Goal: Task Accomplishment & Management: Complete application form

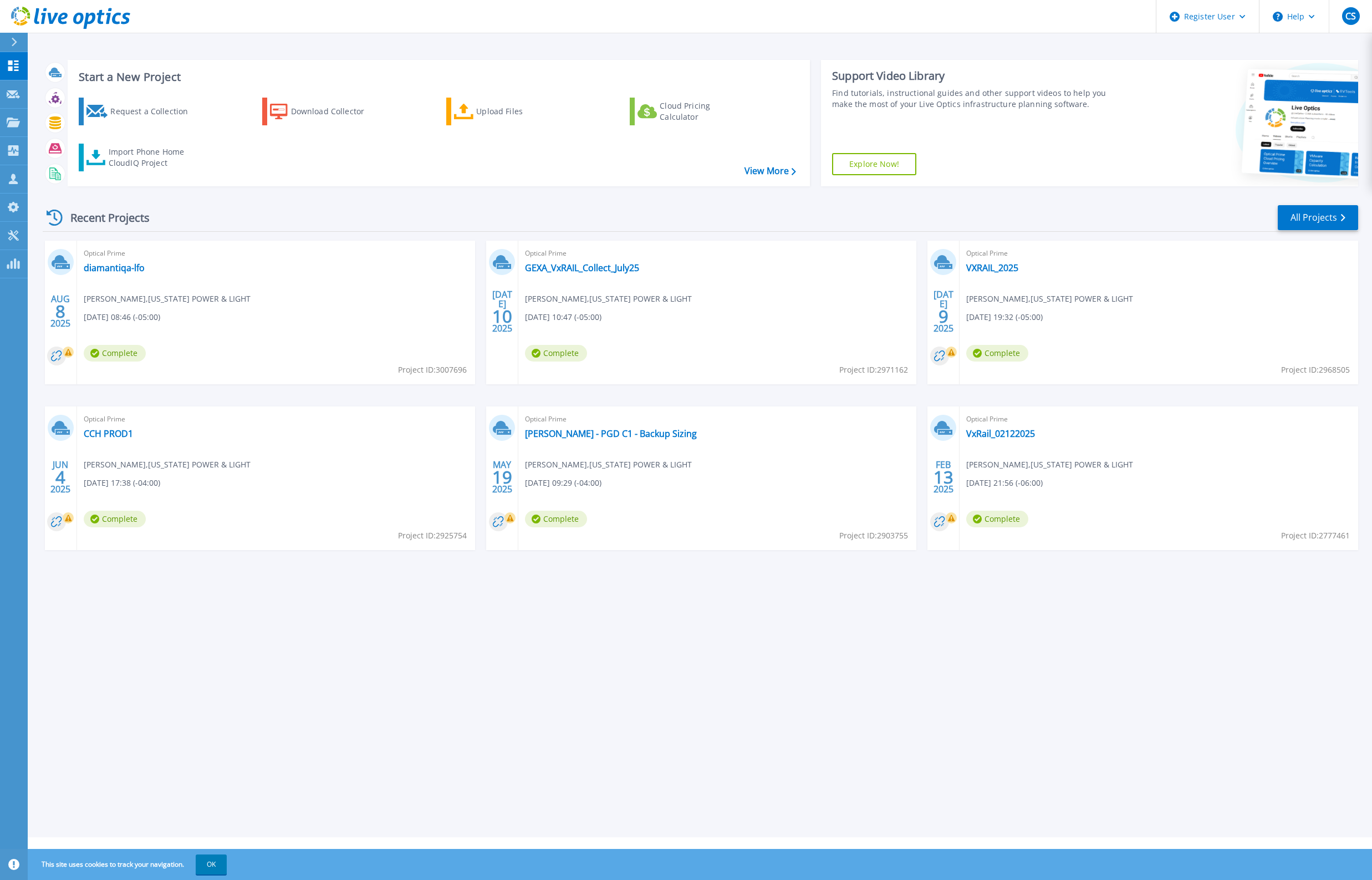
click at [46, 13] on icon at bounding box center [70, 17] width 119 height 23
click at [111, 114] on div "Request a Collection" at bounding box center [155, 111] width 88 height 22
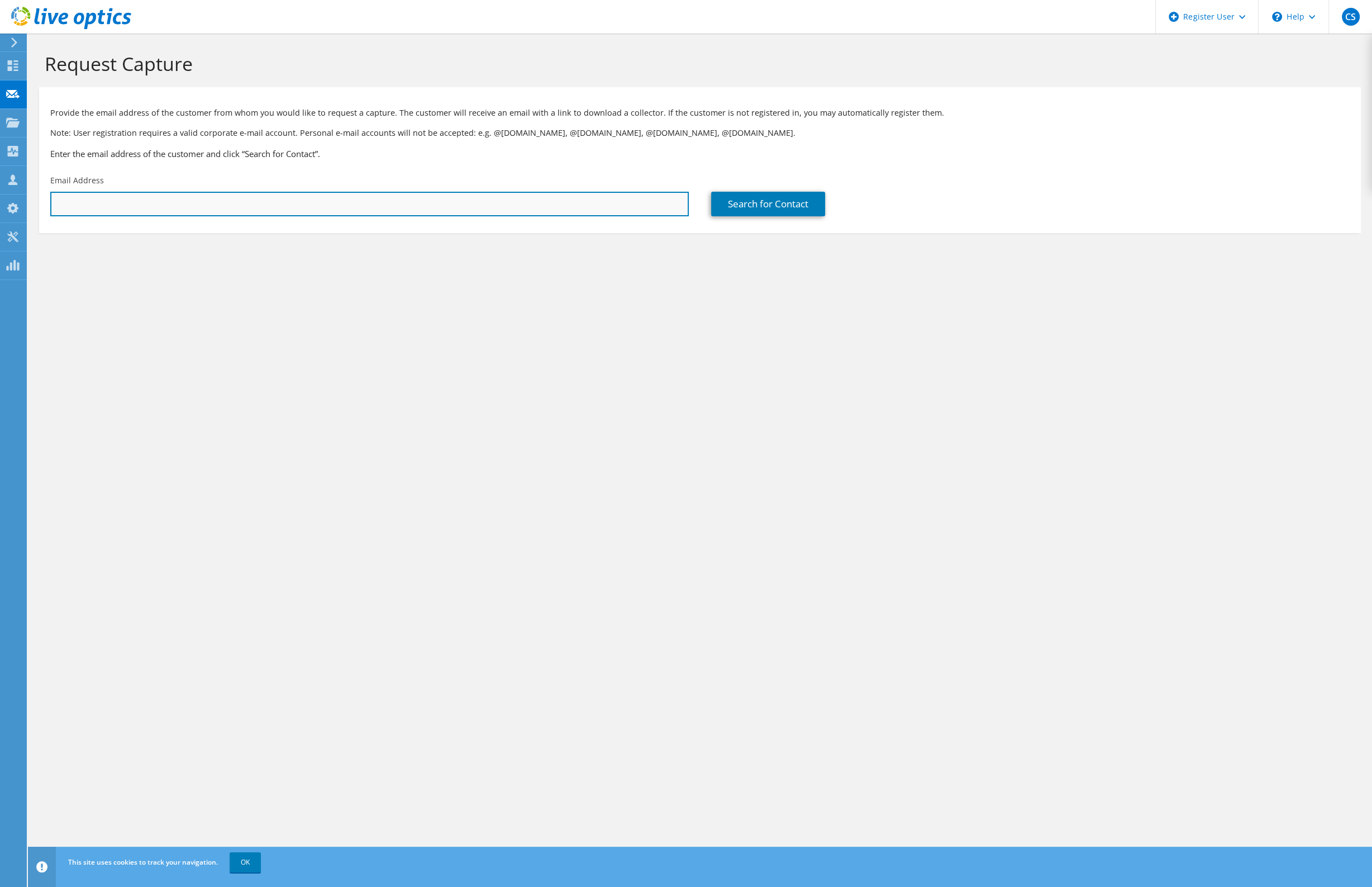
click at [126, 197] on input "text" at bounding box center [370, 204] width 639 height 25
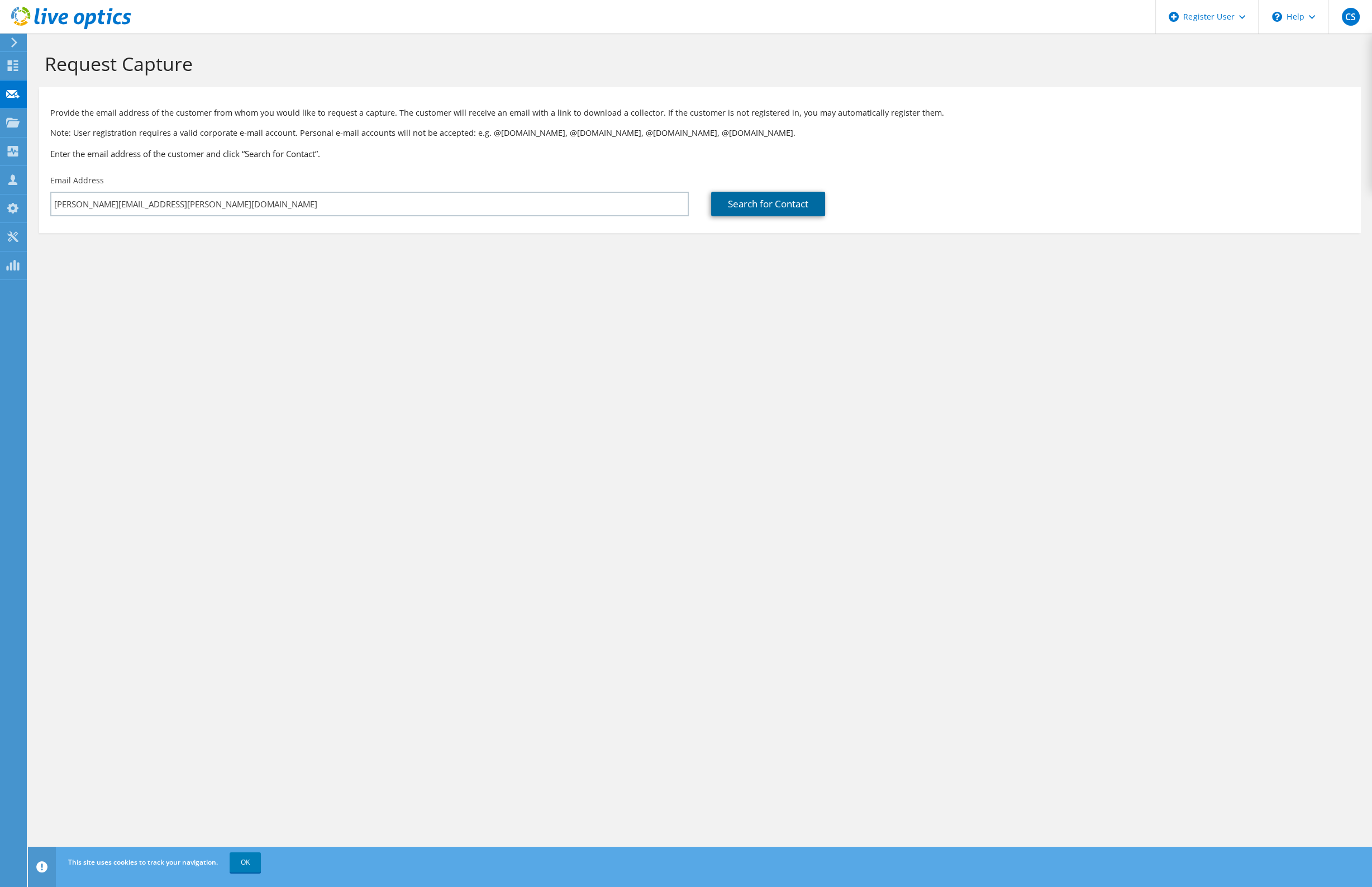
click at [767, 209] on link "Search for Contact" at bounding box center [768, 204] width 114 height 25
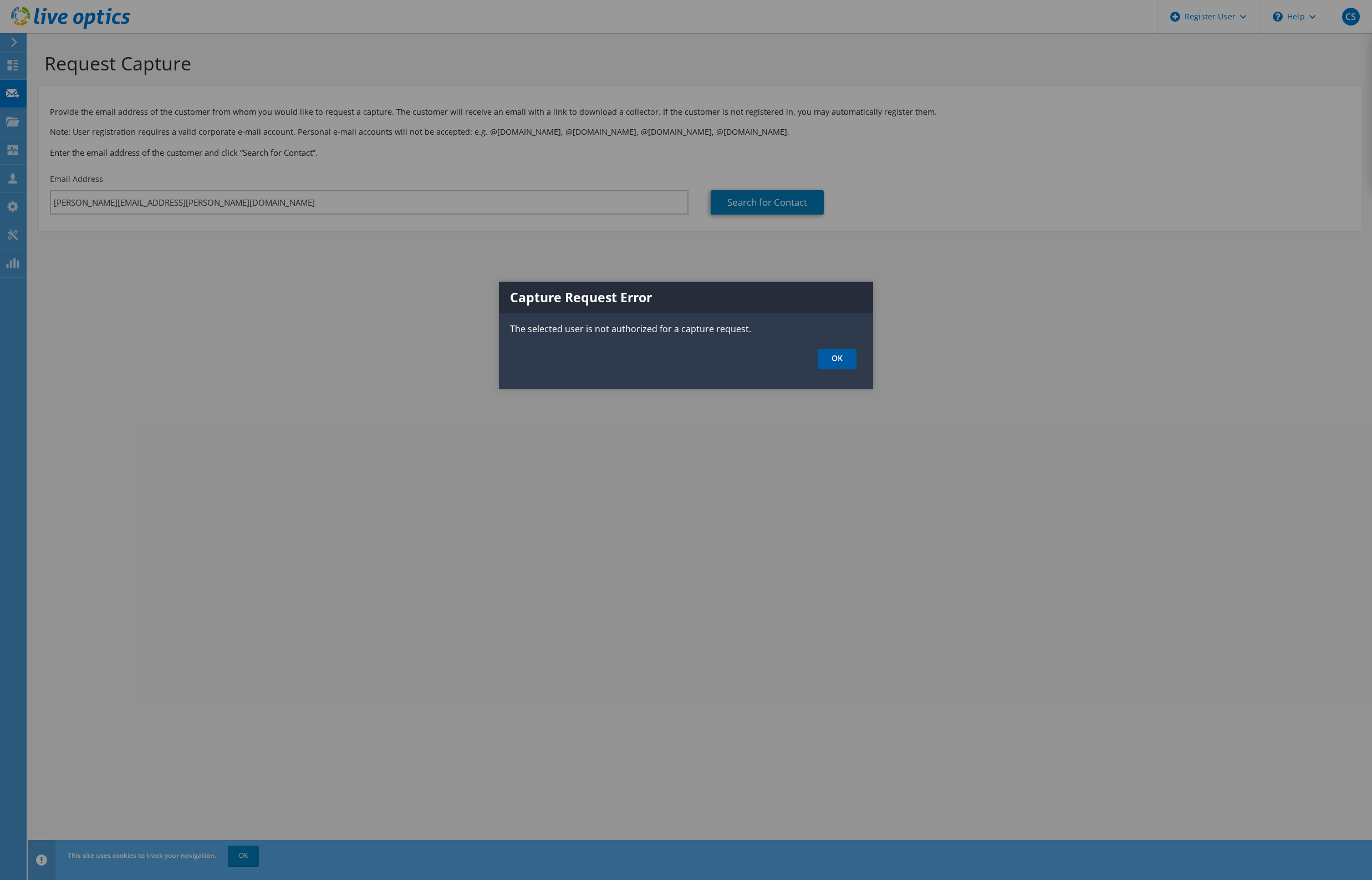
click at [857, 364] on ul "OK" at bounding box center [686, 359] width 374 height 20
click at [849, 360] on link "OK" at bounding box center [837, 359] width 39 height 20
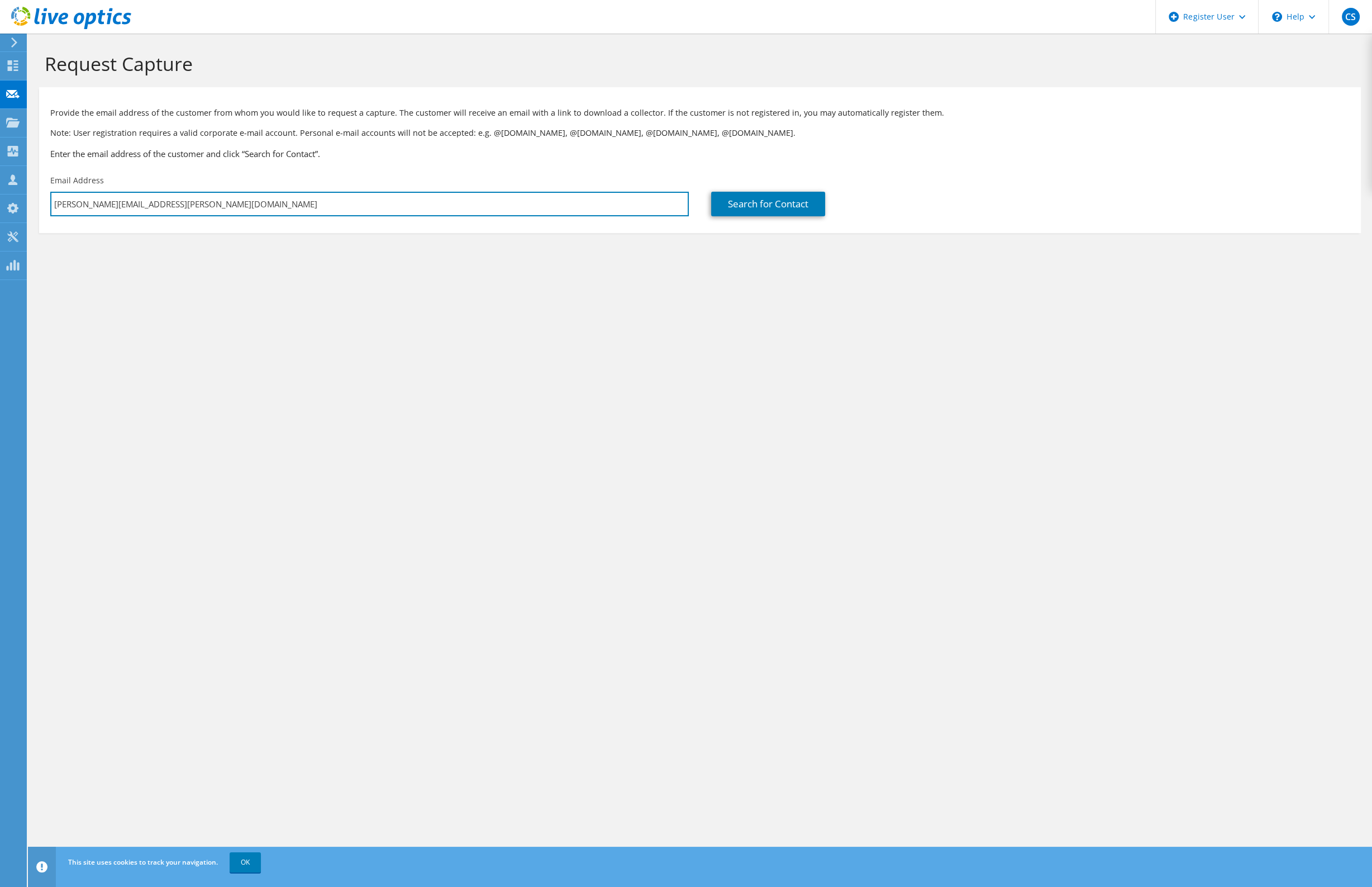
drag, startPoint x: -1, startPoint y: 157, endPoint x: -1, endPoint y: 127, distance: 30.0
click at [0, 127] on html "CS Dell User Cheo Sobalvarro Jose.Sobalvarro@dell.com Dell My Profile Log Out \…" at bounding box center [686, 444] width 1372 height 887
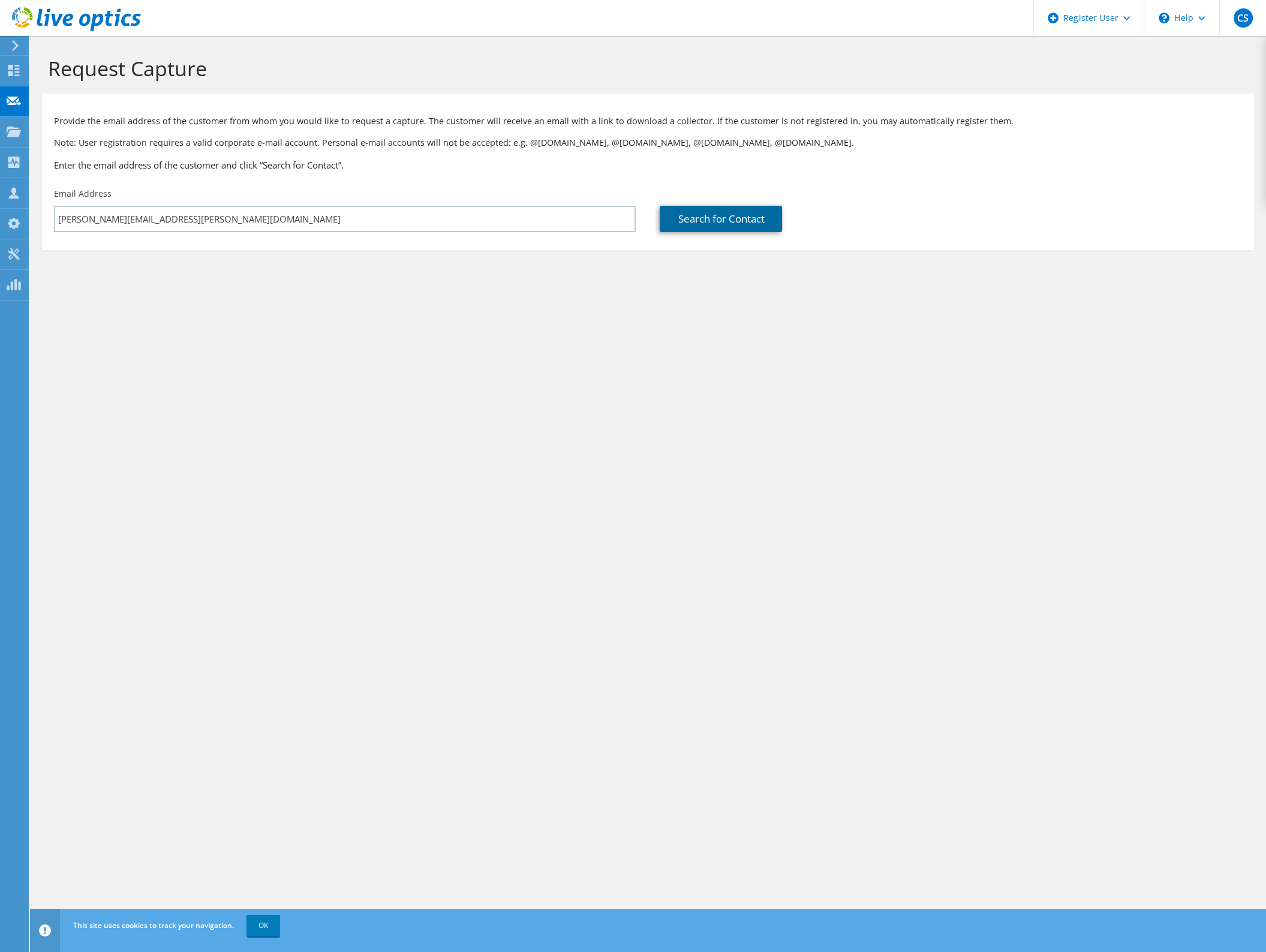
click at [757, 223] on link "Search for Contact" at bounding box center [721, 219] width 122 height 26
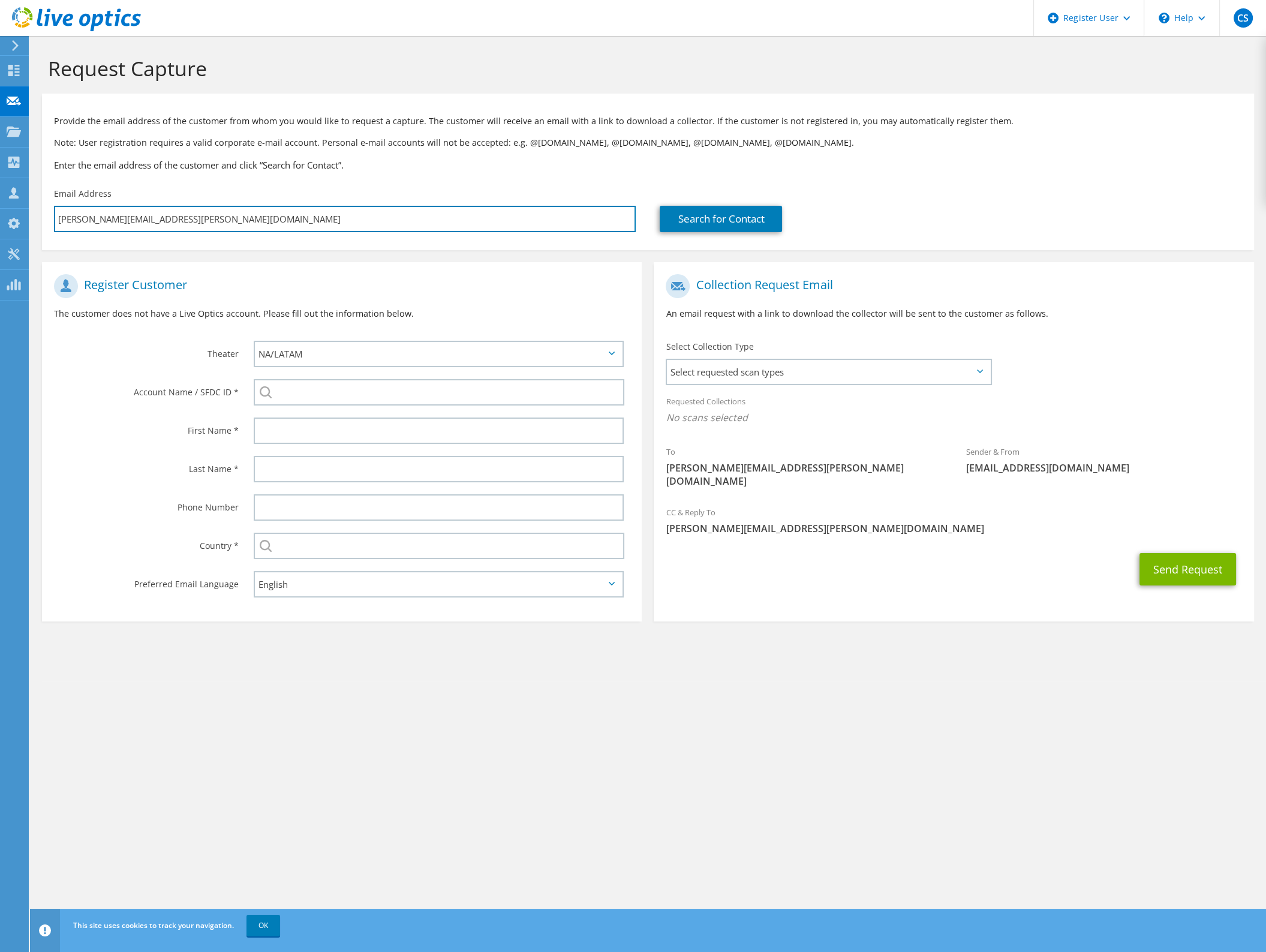
drag, startPoint x: 219, startPoint y: 212, endPoint x: -1, endPoint y: 174, distance: 223.3
click at [0, 174] on html "CS Dell User Cheo Sobalvarro Jose.Sobalvarro@dell.com Dell My Profile Log Out \…" at bounding box center [633, 476] width 1266 height 952
paste input "Greenwood, Paul <Paul.Greenwood@nexteraenergy.com>"
type input "Greenwood, Paul <Paul.Greenwood@nexteraenergy.com>"
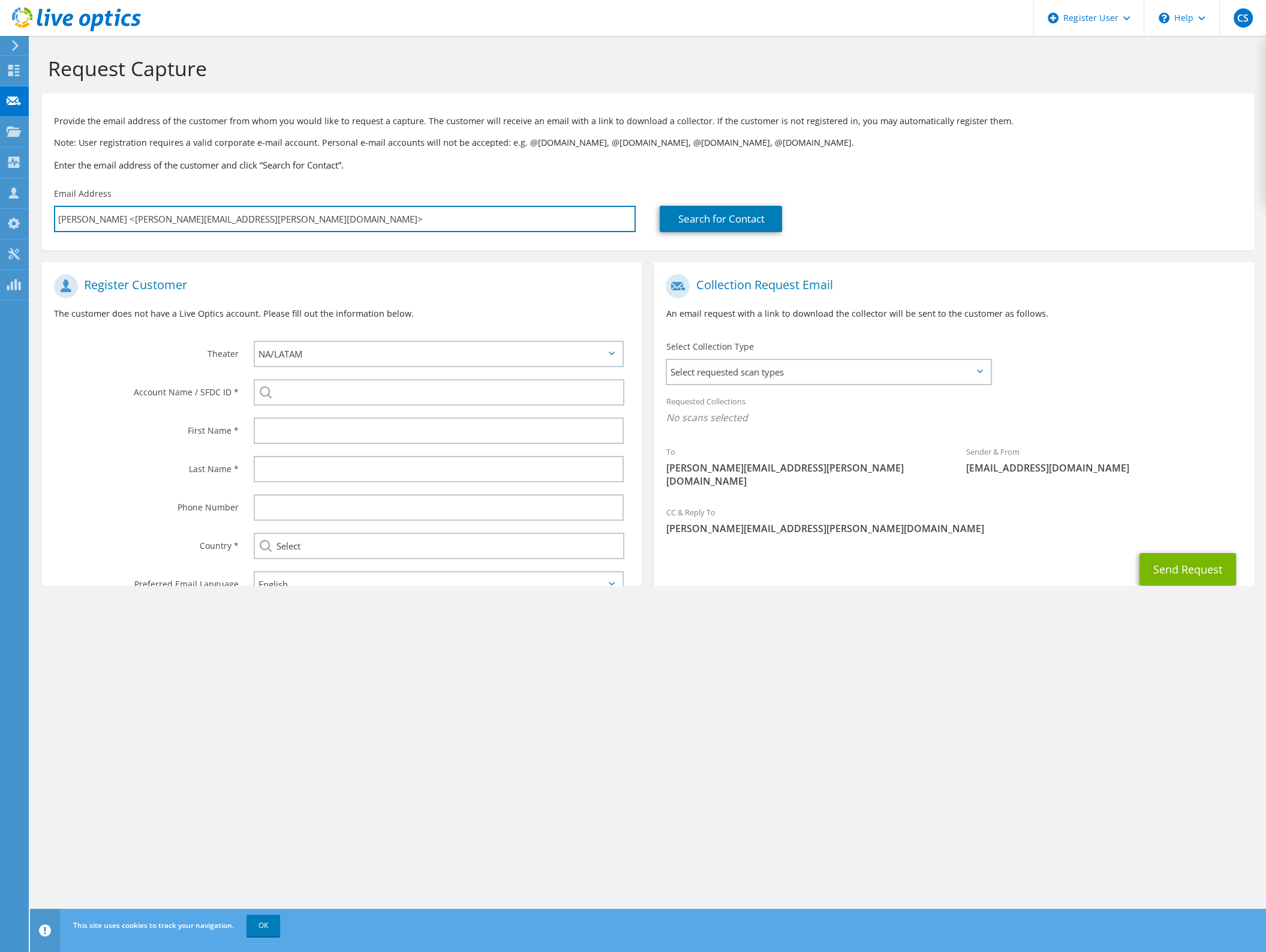
type input "Select"
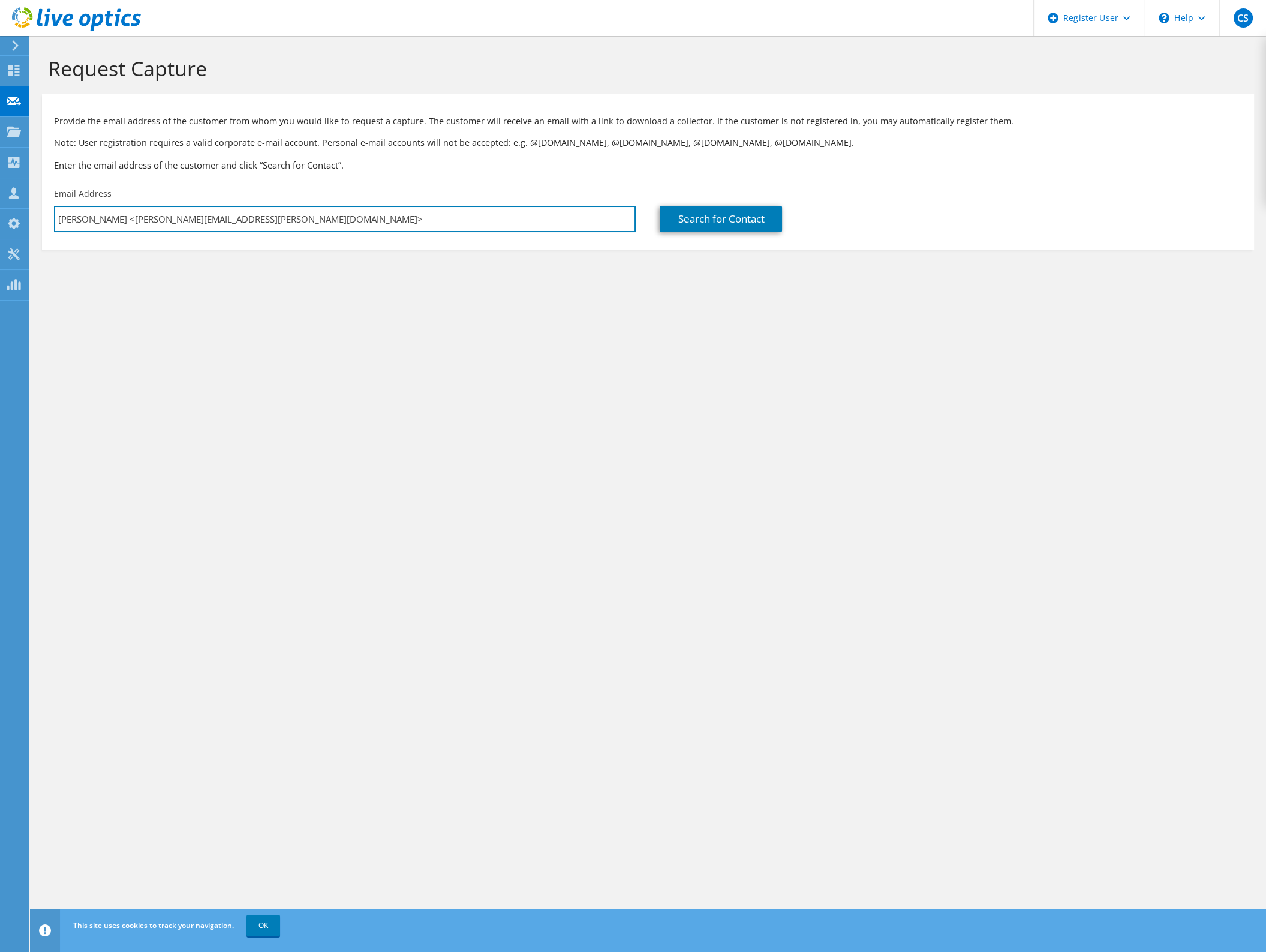
drag, startPoint x: 135, startPoint y: 213, endPoint x: -1, endPoint y: 201, distance: 136.5
click at [0, 201] on html "CS Dell User Cheo Sobalvarro Jose.Sobalvarro@dell.com Dell My Profile Log Out \…" at bounding box center [633, 476] width 1266 height 952
click at [288, 220] on input "Paul.Greenwood@nexteraenergy.com>" at bounding box center [345, 219] width 582 height 26
type input "Paul.Greenwood@nexteraenergy.com"
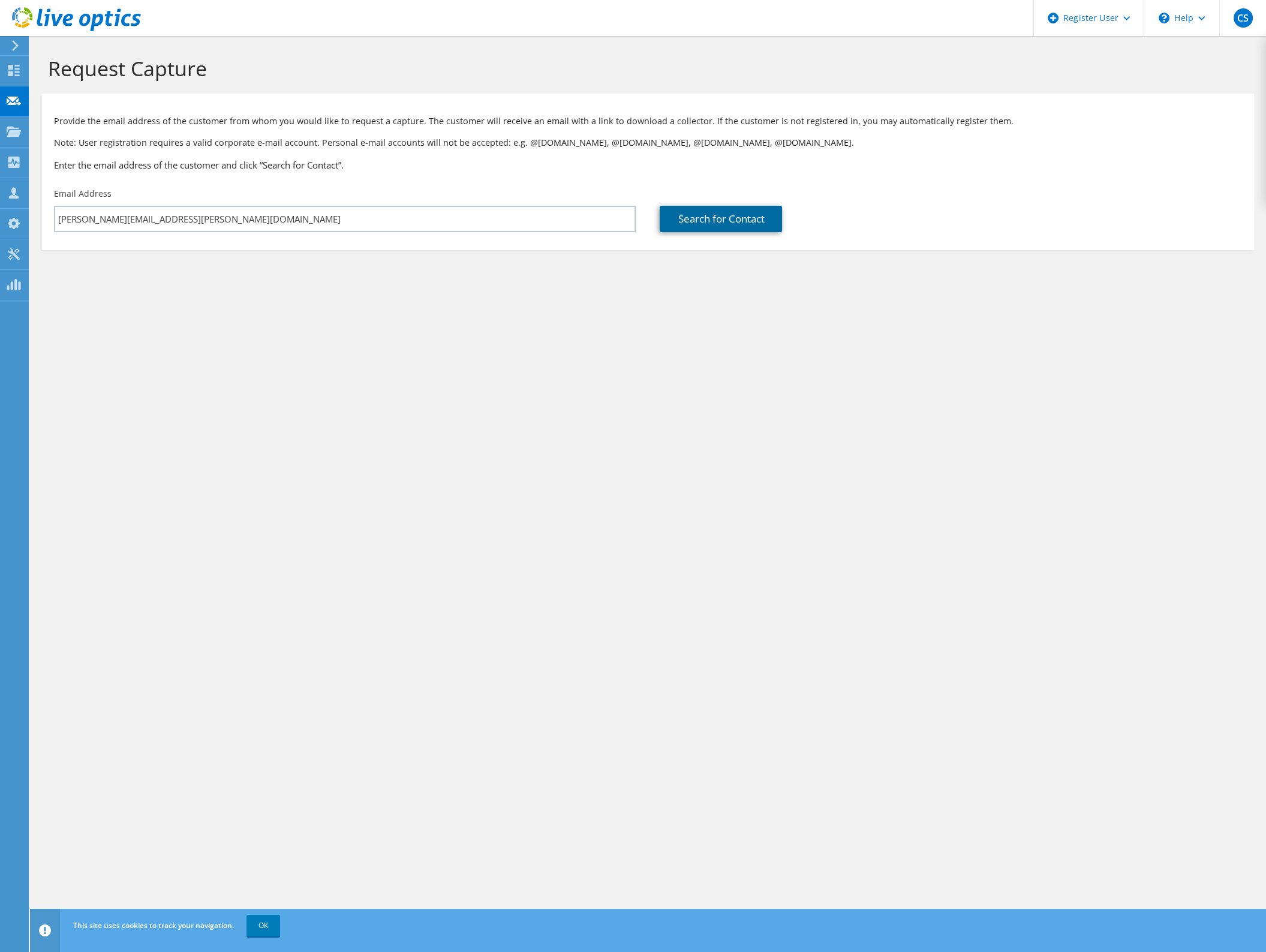
click at [747, 227] on link "Search for Contact" at bounding box center [721, 219] width 122 height 26
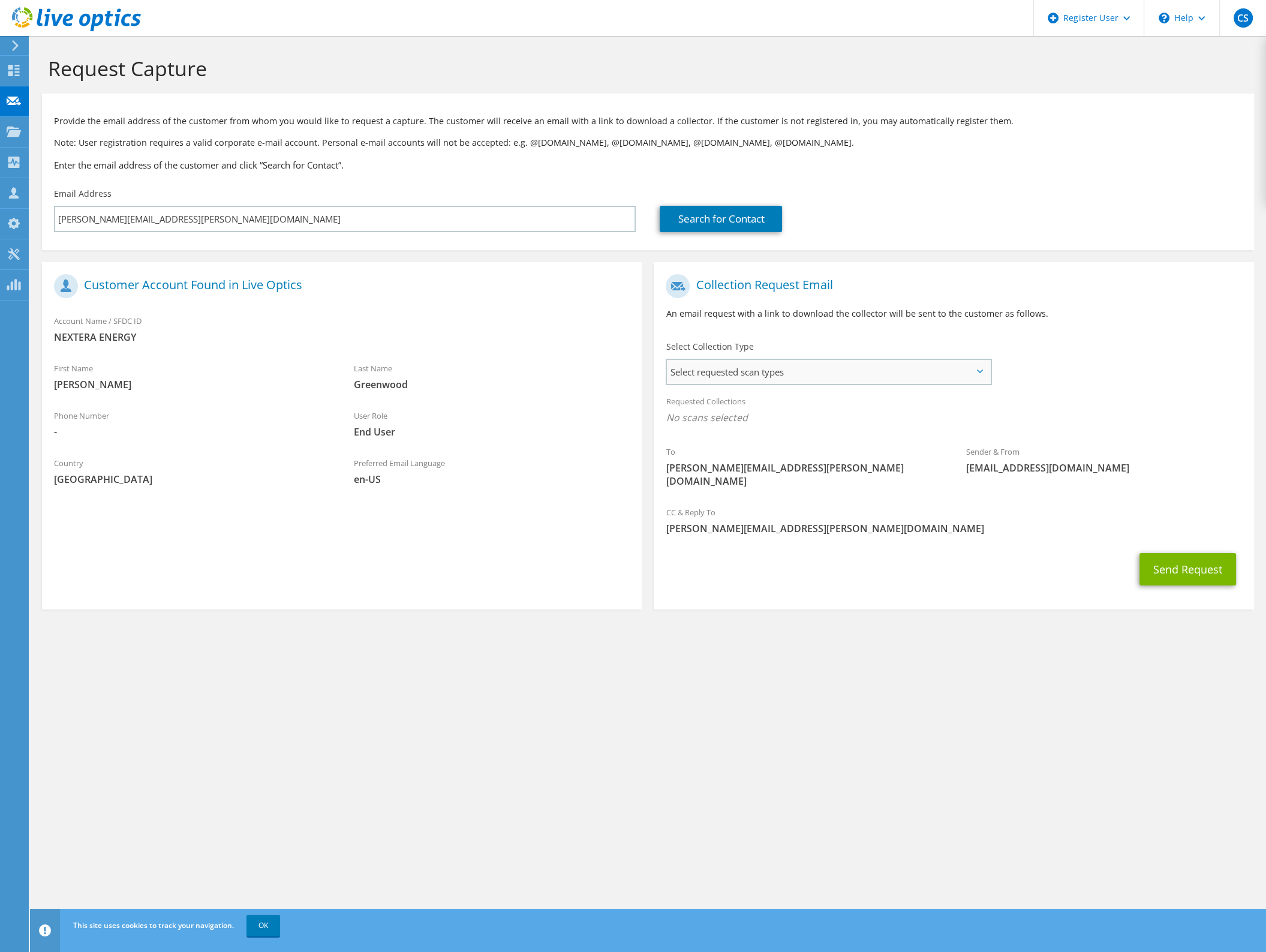
click at [837, 378] on span "Select requested scan types" at bounding box center [828, 372] width 322 height 24
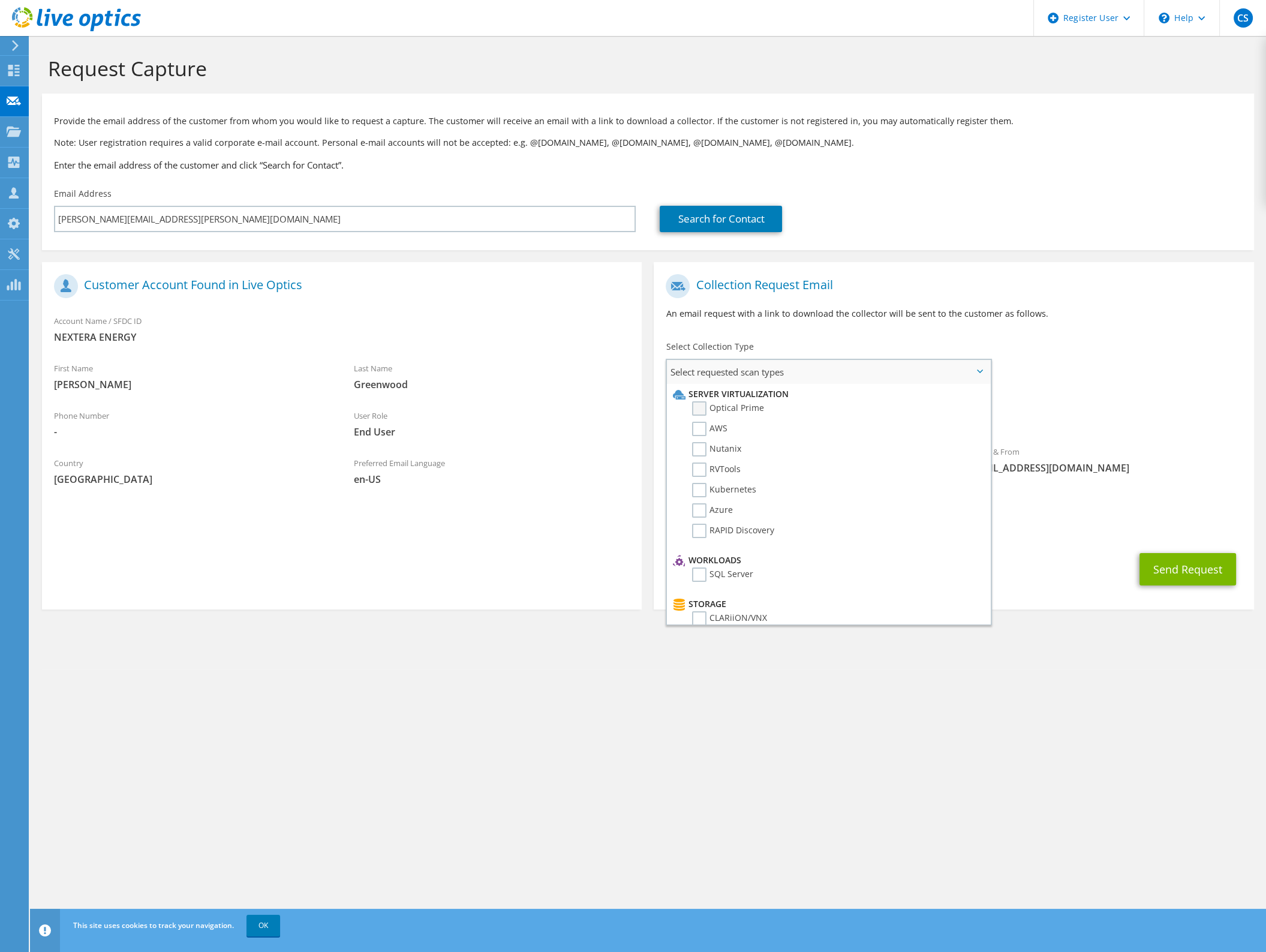
click at [747, 409] on label "Optical Prime" at bounding box center [728, 408] width 72 height 14
click at [0, 0] on input "Optical Prime" at bounding box center [0, 0] width 0 height 0
click at [1163, 558] on button "Send Request" at bounding box center [1187, 572] width 96 height 32
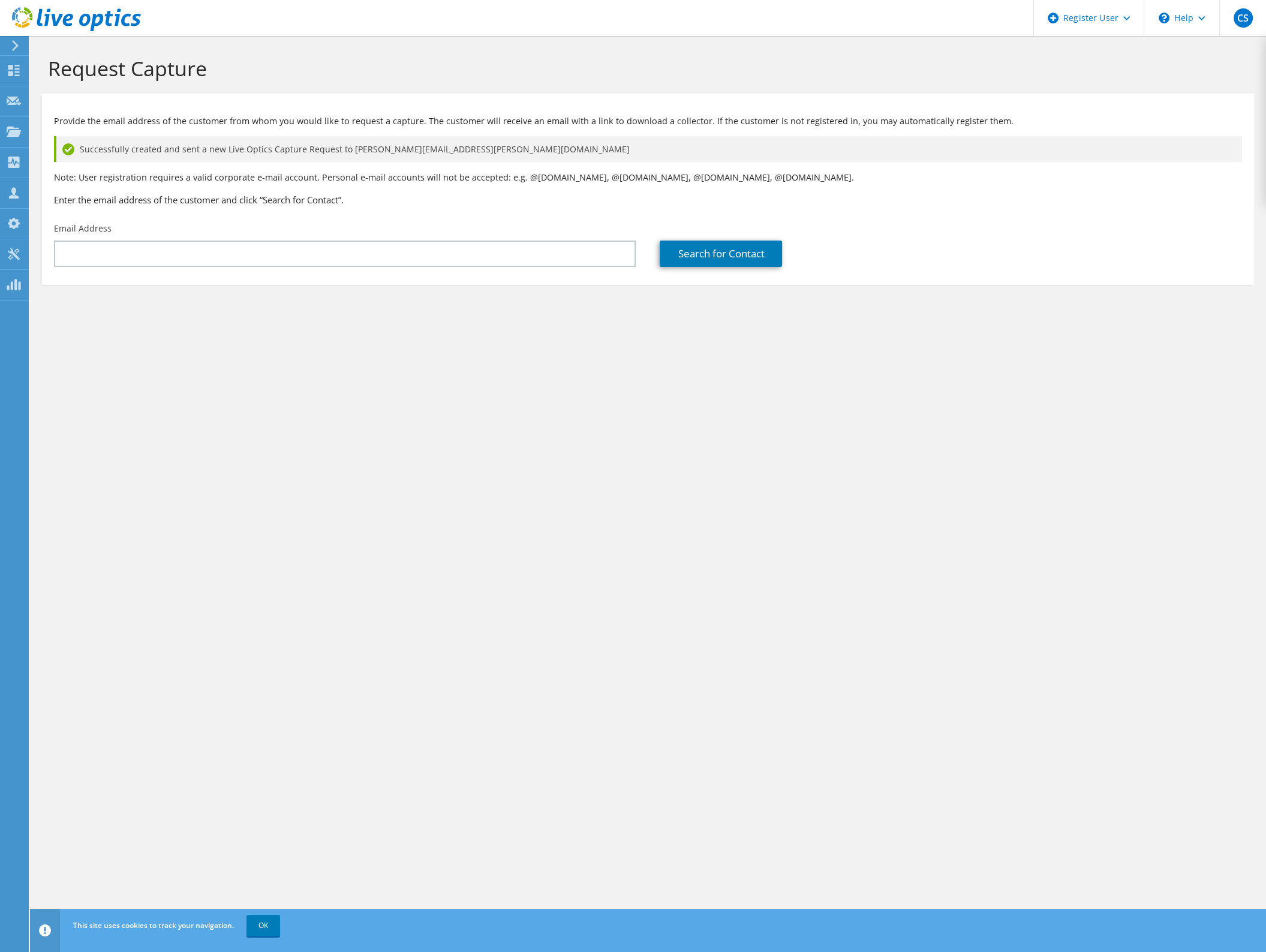
click at [348, 817] on div "Request Capture Provide the email address of the customer from whom you would l…" at bounding box center [648, 494] width 1236 height 916
click at [762, 582] on div "Request Capture Provide the email address of the customer from whom you would l…" at bounding box center [648, 494] width 1236 height 916
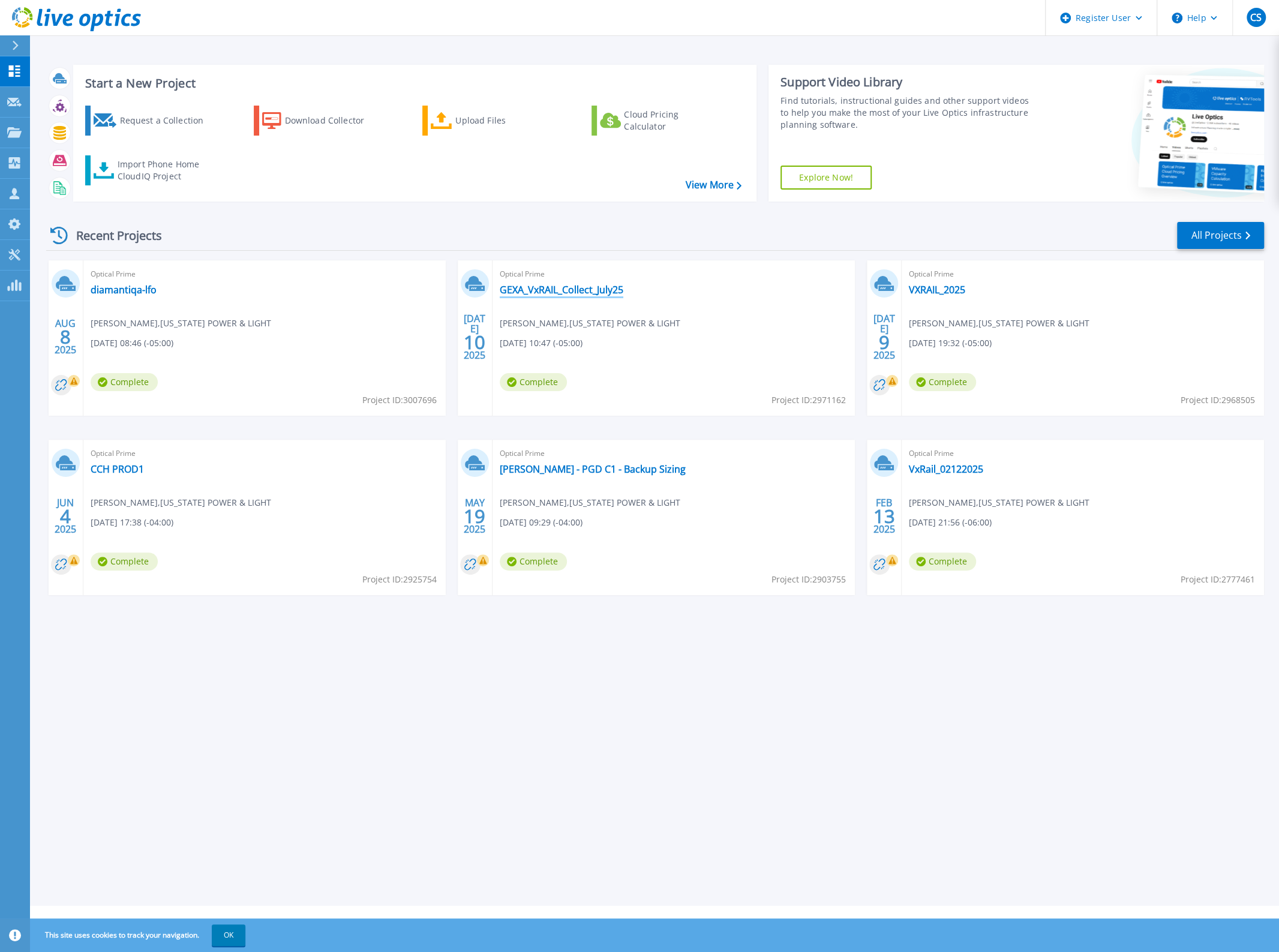
click at [576, 293] on link "GEXA_VxRAIL_Collect_July25" at bounding box center [561, 290] width 123 height 12
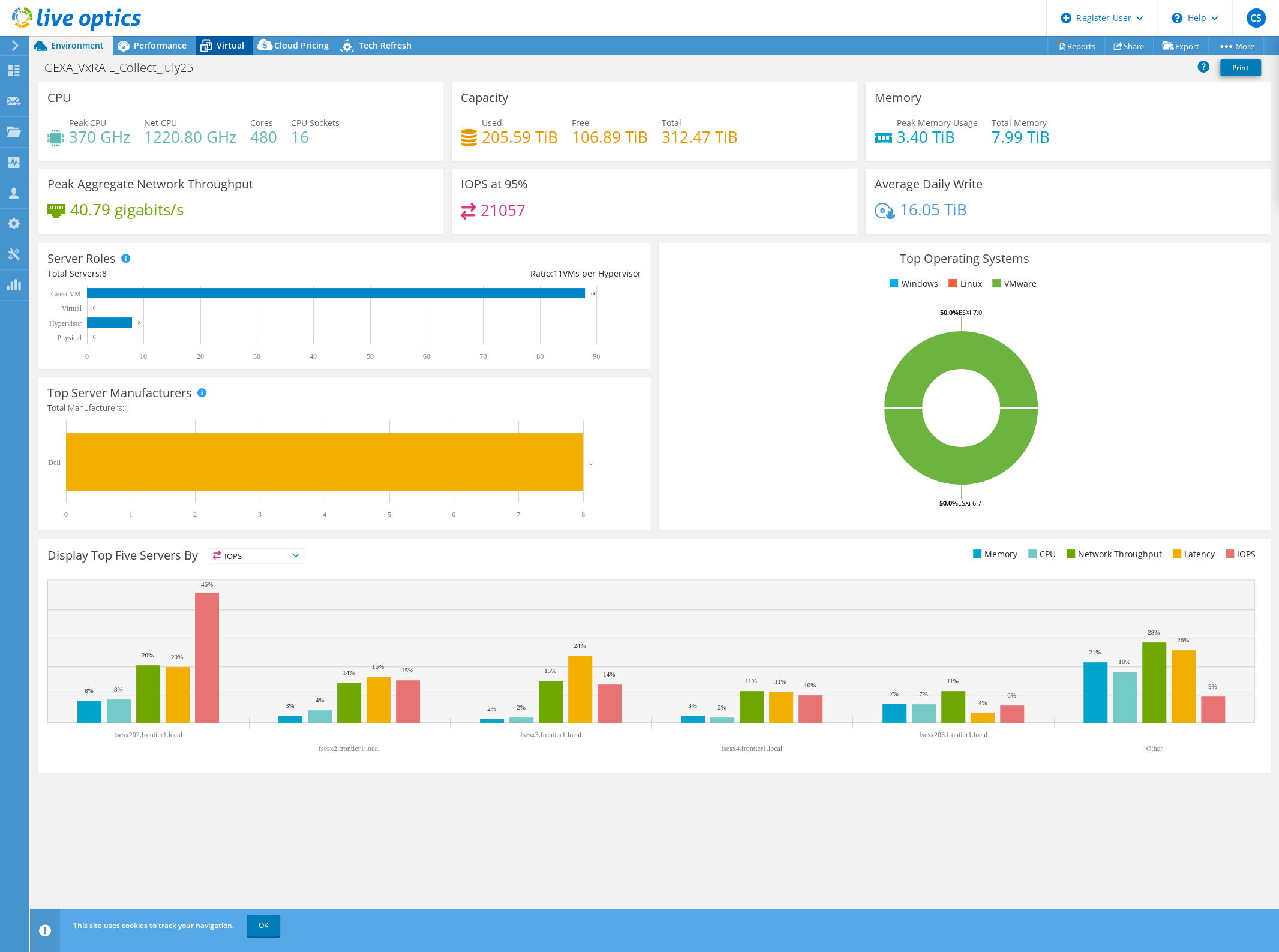
click at [228, 52] on div "Virtual" at bounding box center [224, 45] width 57 height 19
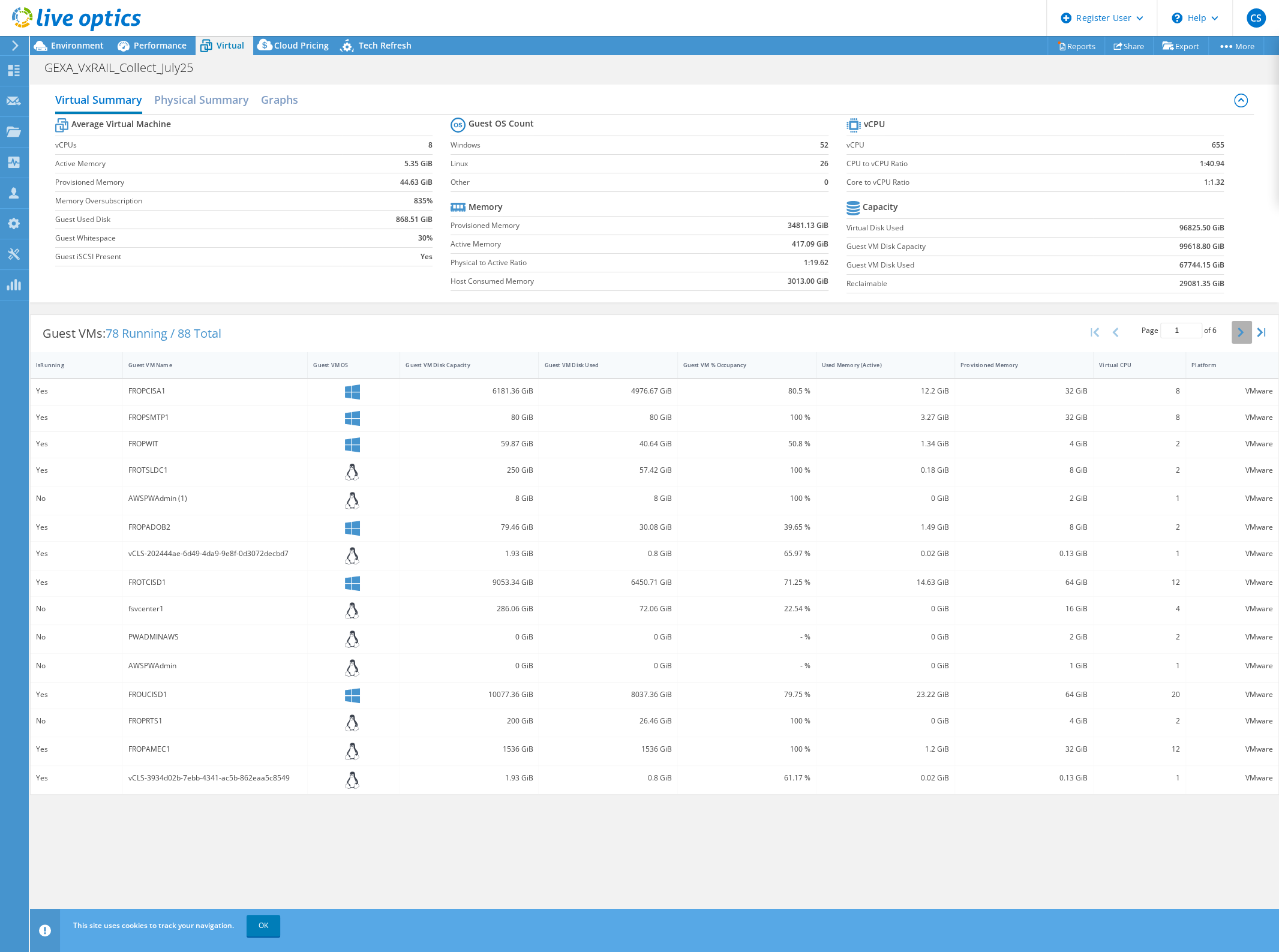
click at [1237, 334] on icon "button" at bounding box center [1241, 332] width 6 height 9
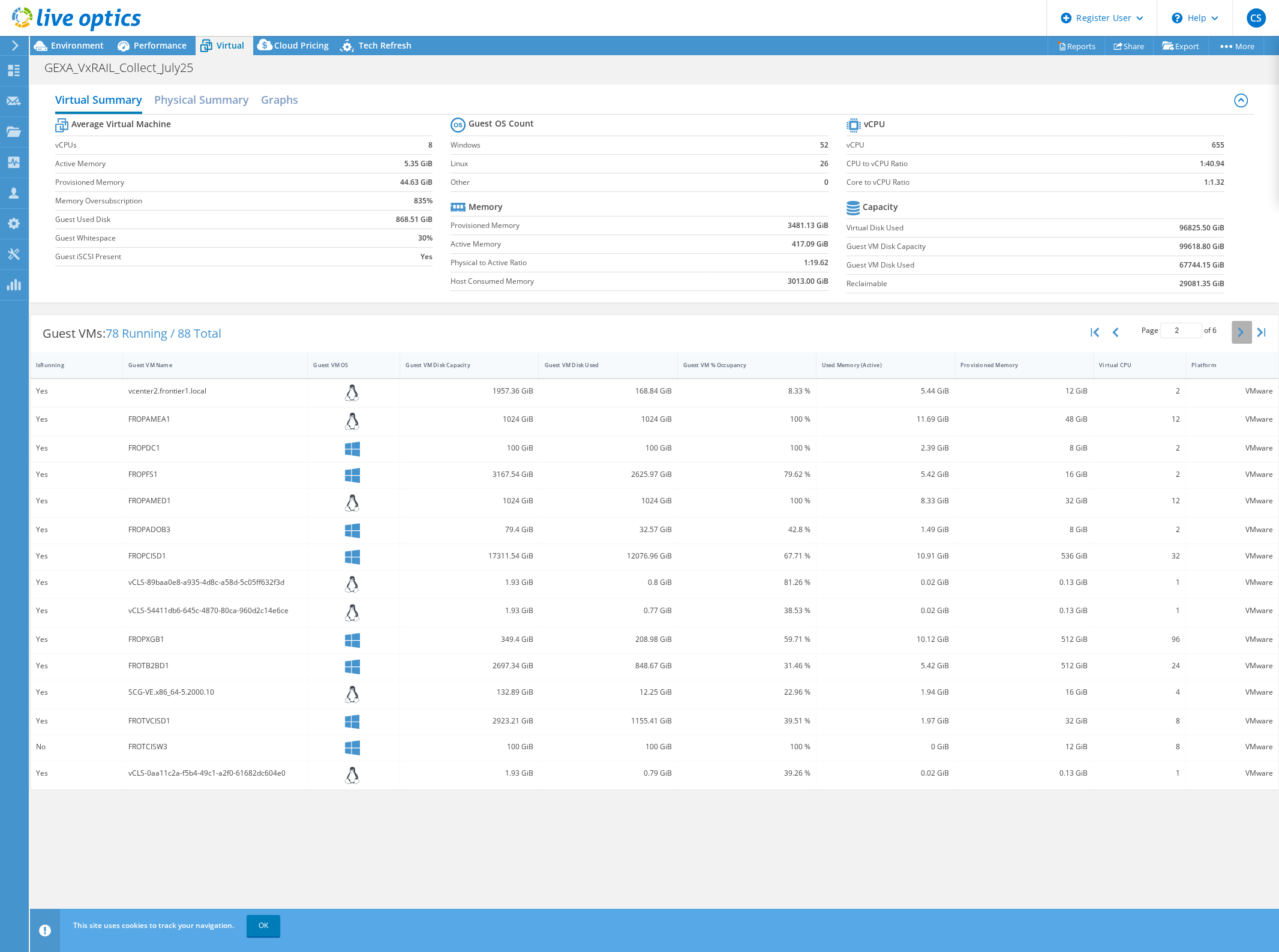
click at [1237, 334] on icon "button" at bounding box center [1241, 332] width 6 height 9
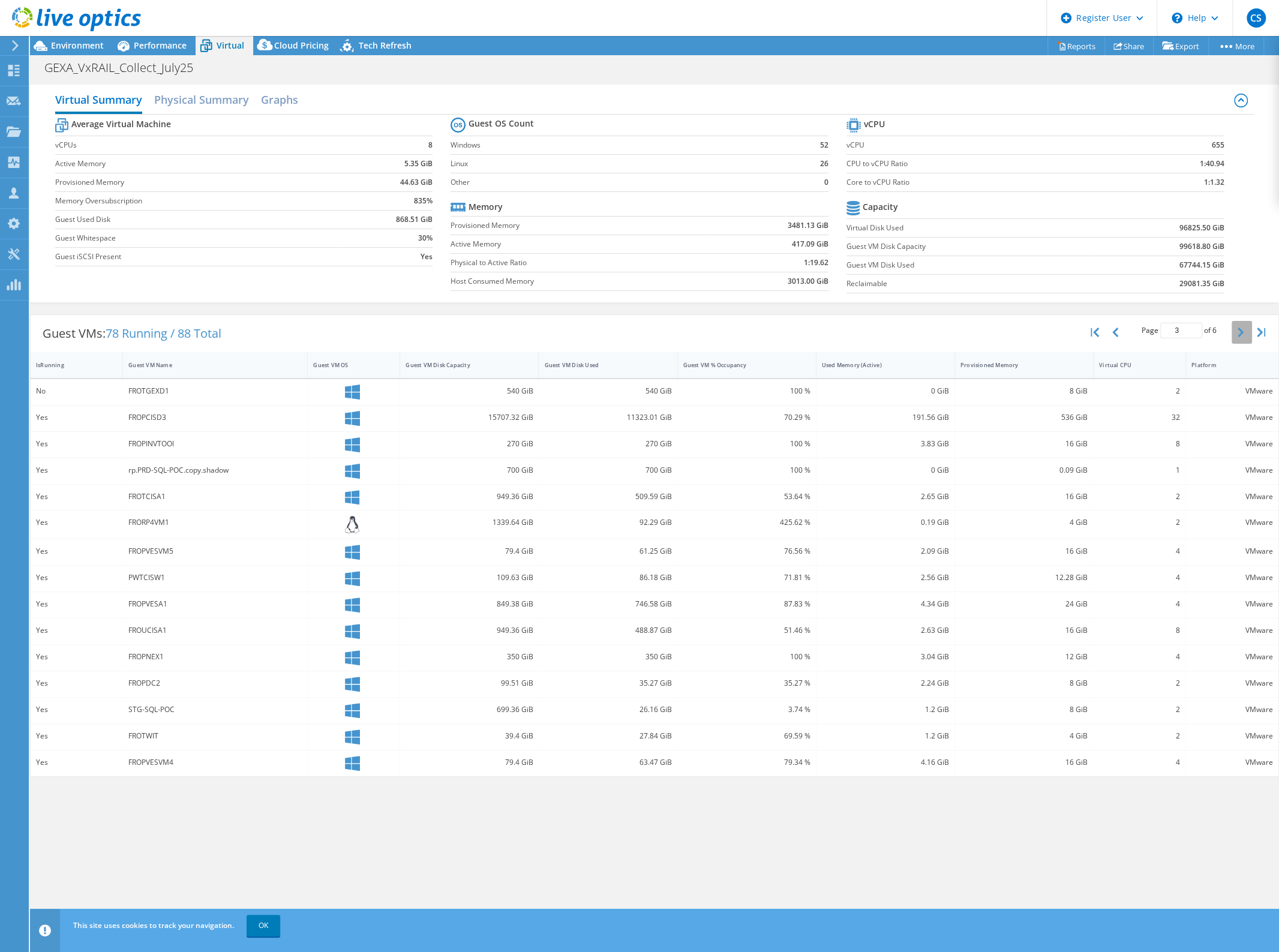
click at [1237, 334] on icon "button" at bounding box center [1241, 332] width 6 height 9
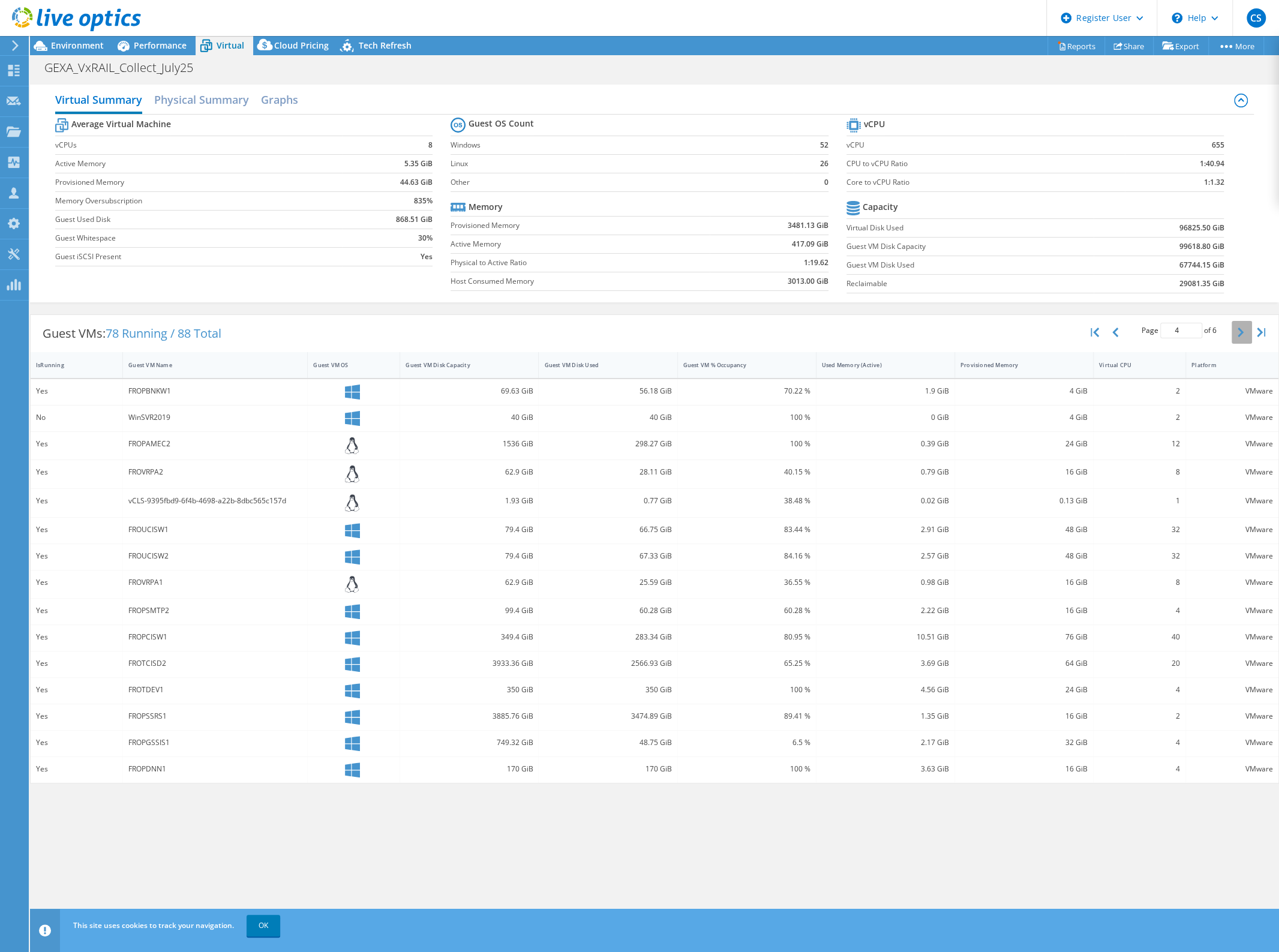
click at [1237, 334] on icon "button" at bounding box center [1241, 332] width 6 height 9
type input "6"
